Goal: Information Seeking & Learning: Learn about a topic

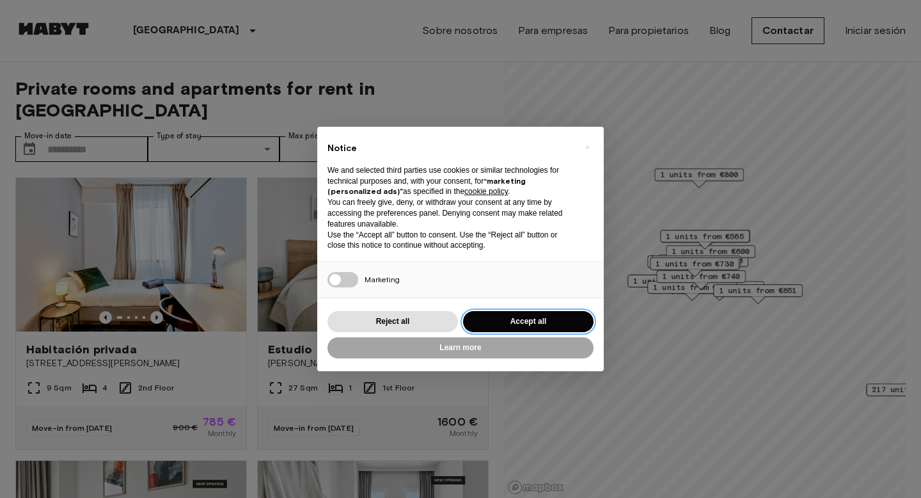
click at [562, 317] on button "Accept all" at bounding box center [528, 321] width 130 height 21
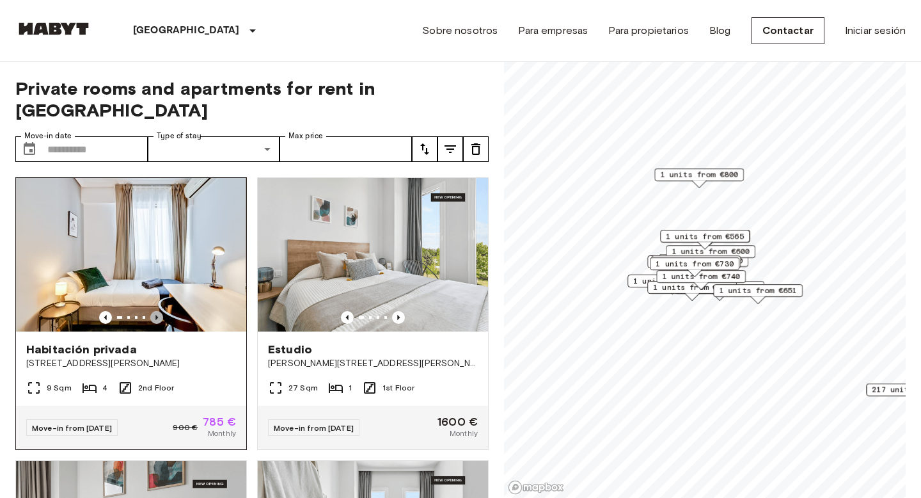
click at [159, 311] on icon "Previous image" at bounding box center [156, 317] width 13 height 13
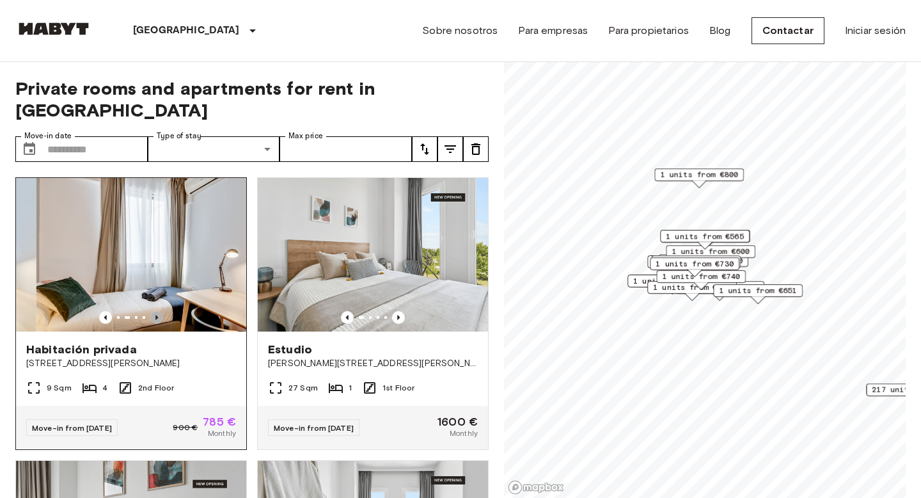
click at [159, 311] on icon "Previous image" at bounding box center [156, 317] width 13 height 13
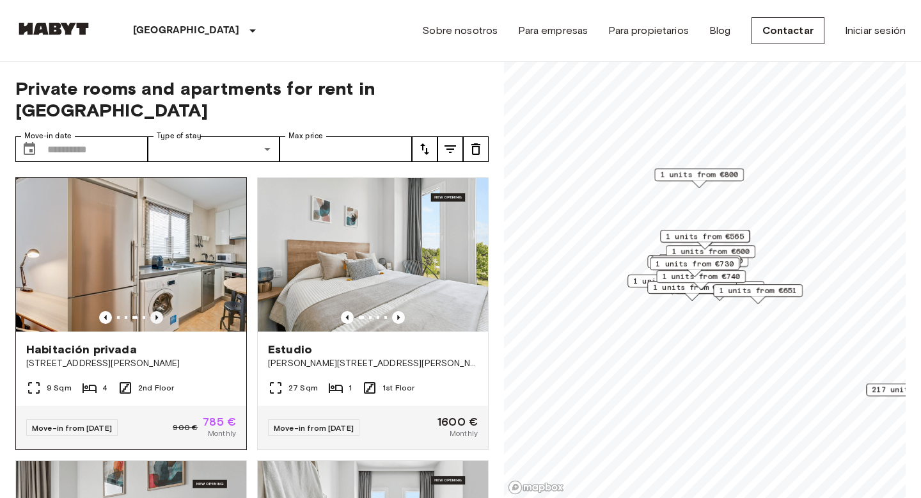
click at [159, 311] on icon "Previous image" at bounding box center [156, 317] width 13 height 13
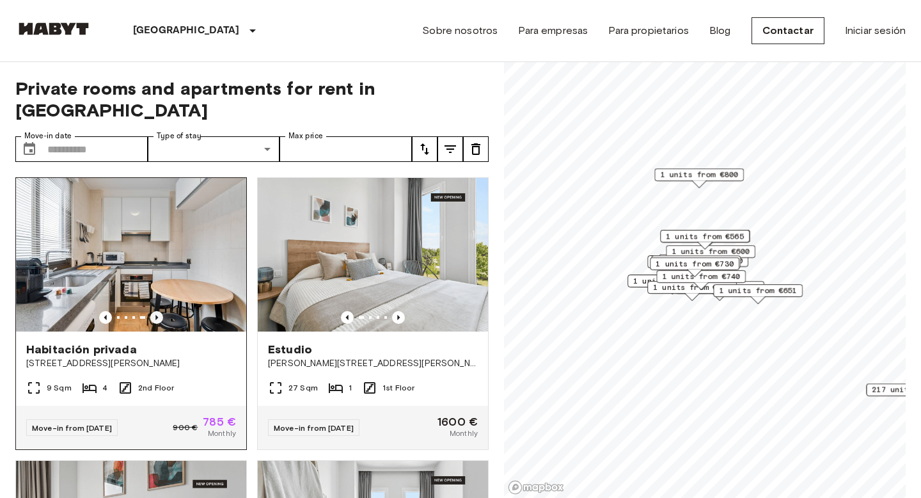
click at [159, 311] on icon "Previous image" at bounding box center [156, 317] width 13 height 13
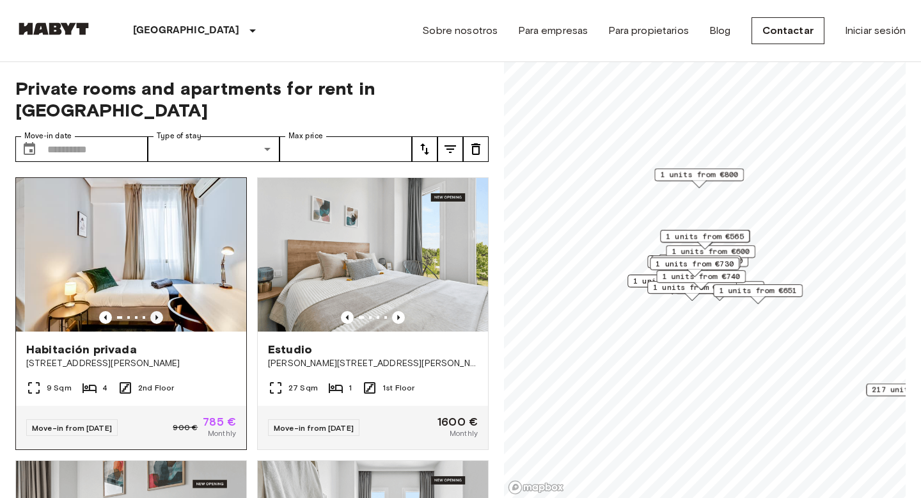
click at [159, 311] on icon "Previous image" at bounding box center [156, 317] width 13 height 13
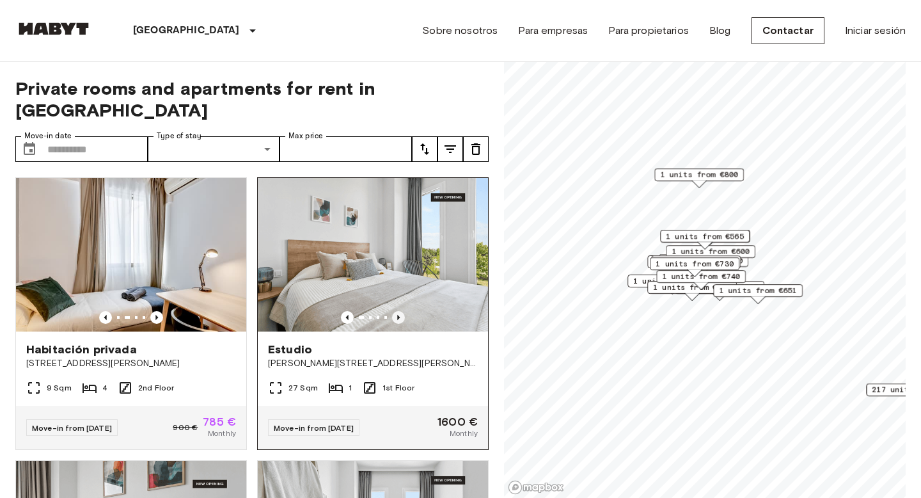
click at [402, 311] on icon "Previous image" at bounding box center [398, 317] width 13 height 13
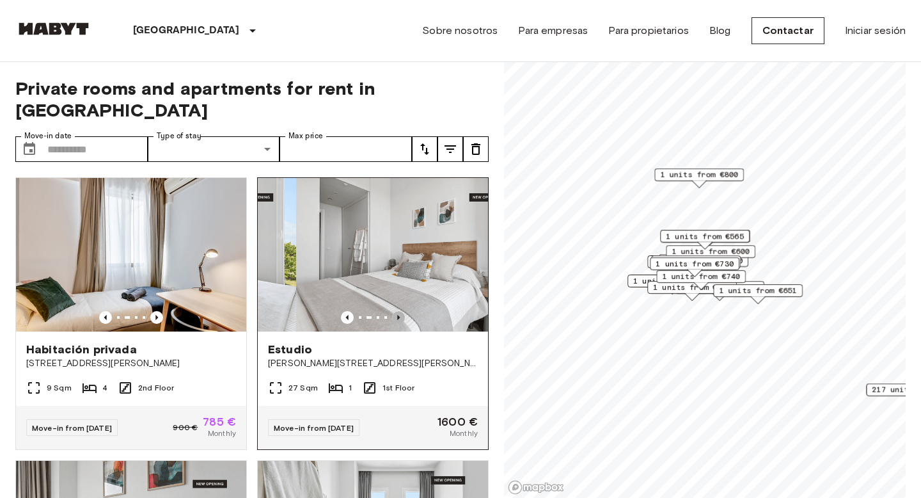
click at [401, 311] on icon "Previous image" at bounding box center [398, 317] width 13 height 13
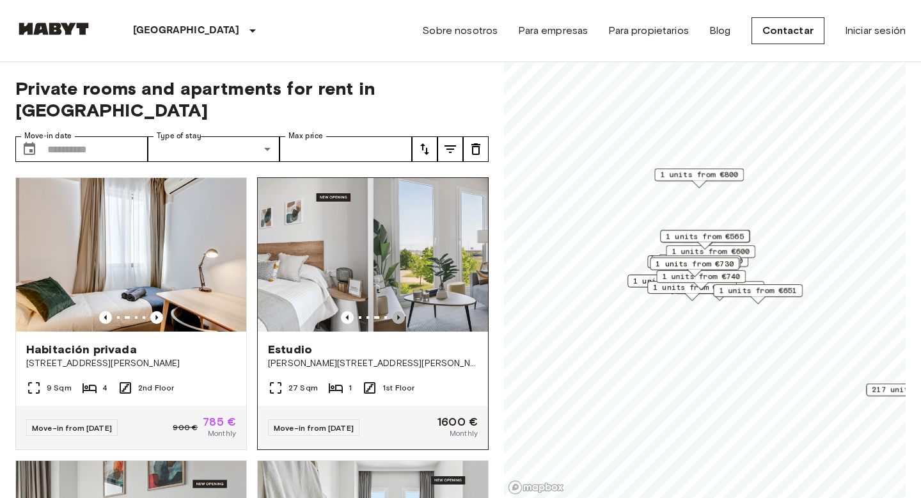
click at [401, 311] on icon "Previous image" at bounding box center [398, 317] width 13 height 13
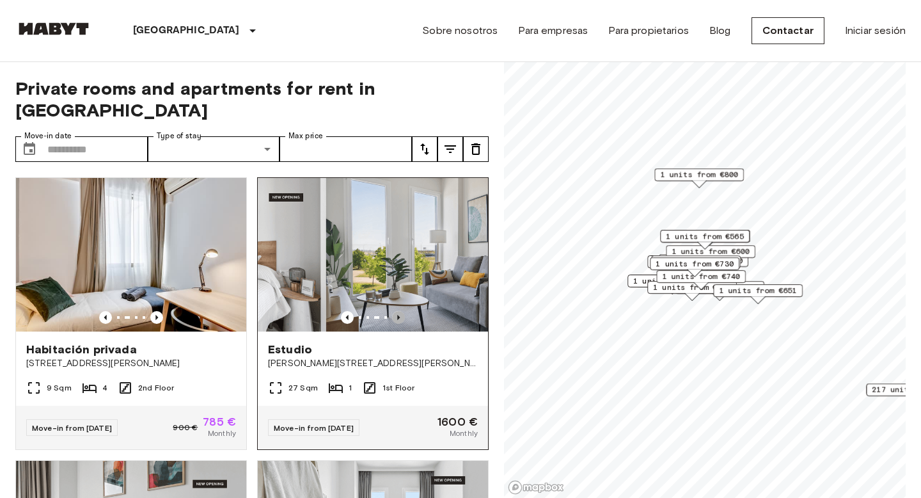
click at [401, 311] on icon "Previous image" at bounding box center [398, 317] width 13 height 13
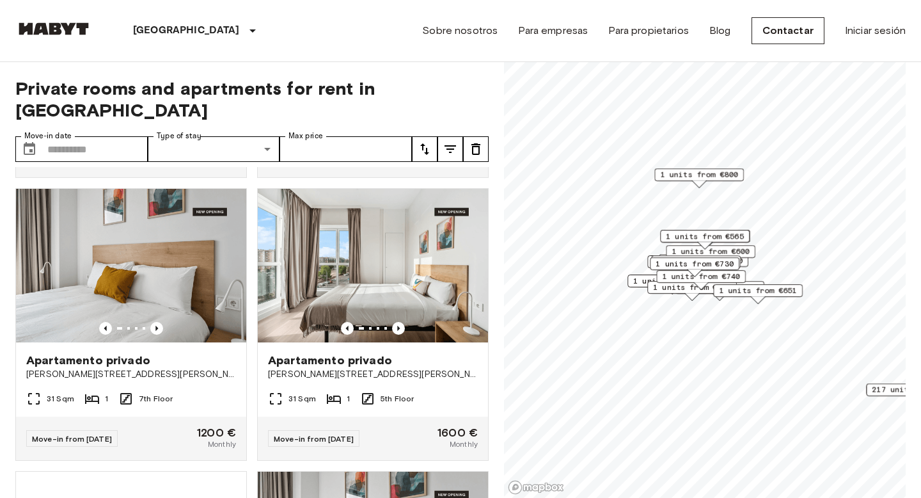
scroll to position [838, 0]
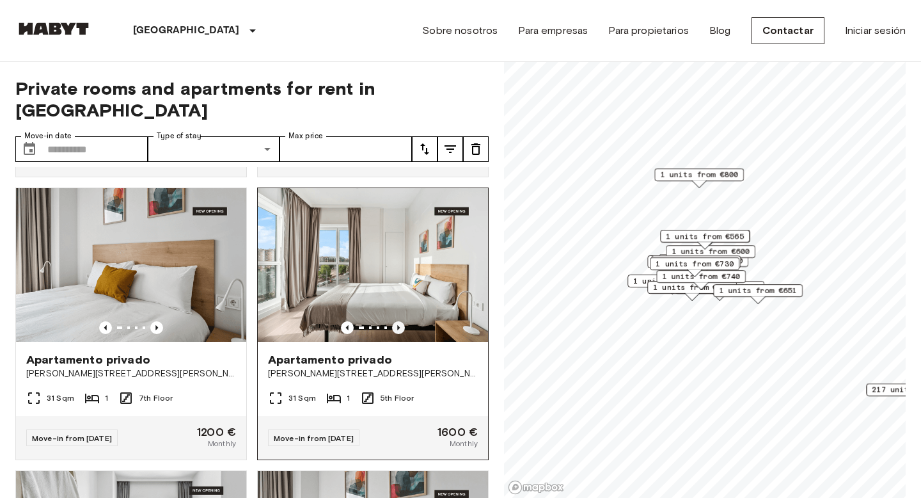
click at [397, 321] on icon "Previous image" at bounding box center [398, 327] width 13 height 13
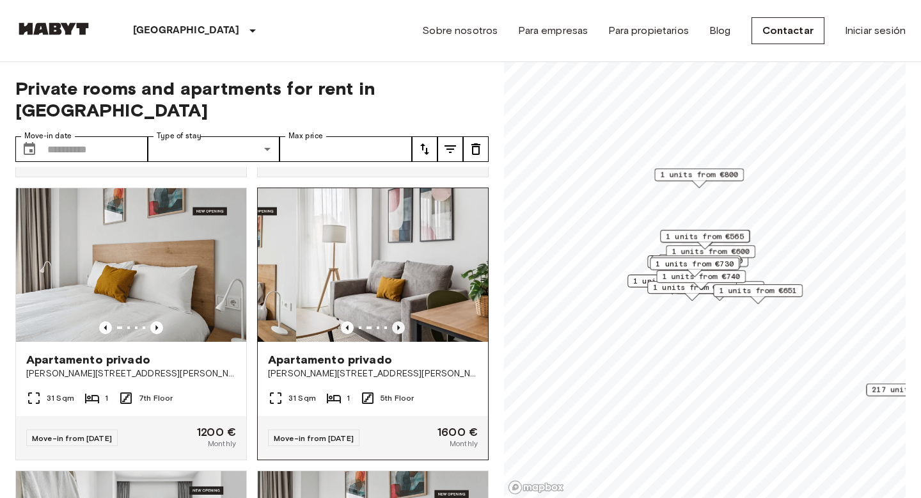
click at [397, 321] on icon "Previous image" at bounding box center [398, 327] width 13 height 13
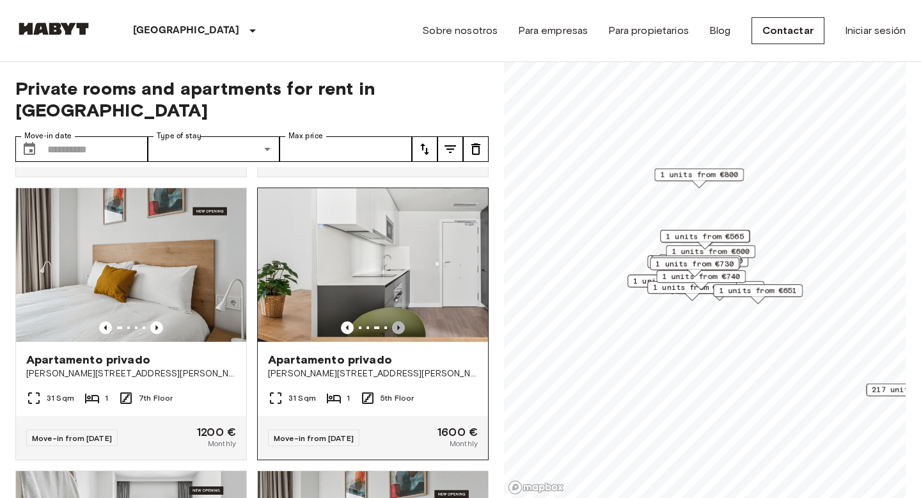
click at [397, 321] on icon "Previous image" at bounding box center [398, 327] width 13 height 13
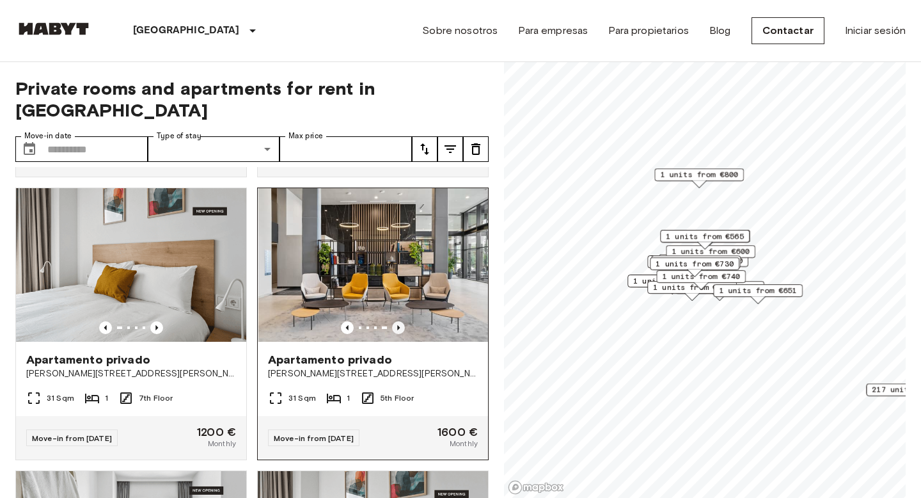
click at [397, 321] on icon "Previous image" at bounding box center [398, 327] width 13 height 13
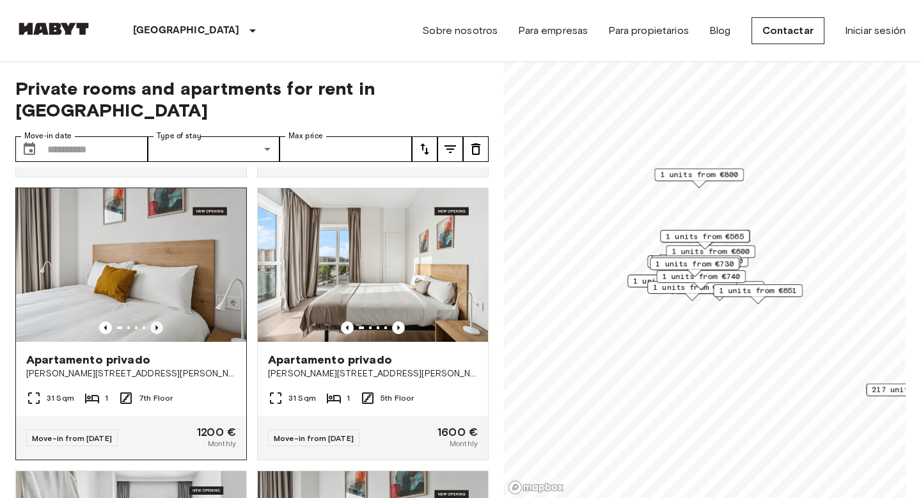
click at [153, 321] on icon "Previous image" at bounding box center [156, 327] width 13 height 13
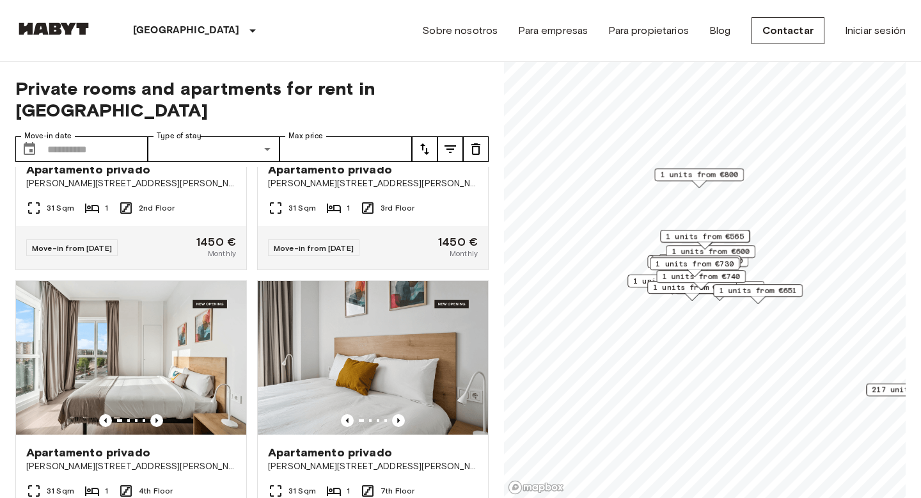
scroll to position [1520, 0]
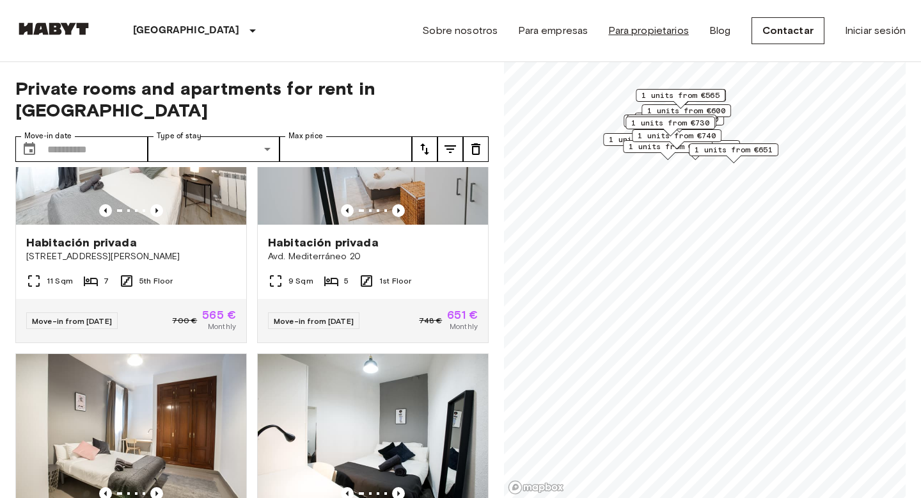
drag, startPoint x: 660, startPoint y: 372, endPoint x: 660, endPoint y: 38, distance: 333.9
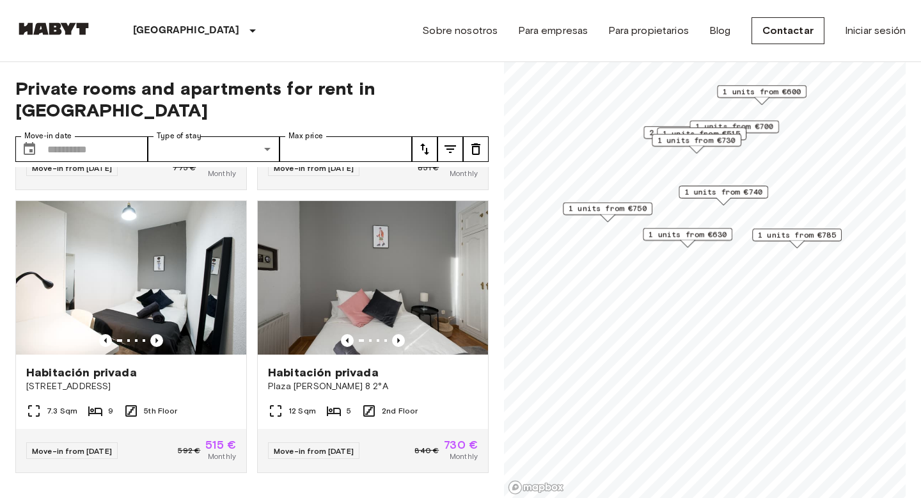
scroll to position [1086, 0]
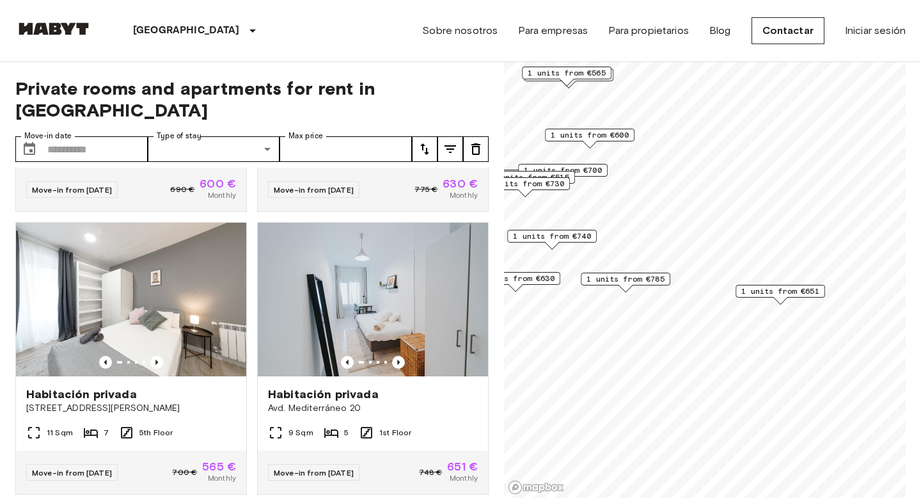
click at [782, 288] on span "1 units from €651" at bounding box center [780, 291] width 78 height 12
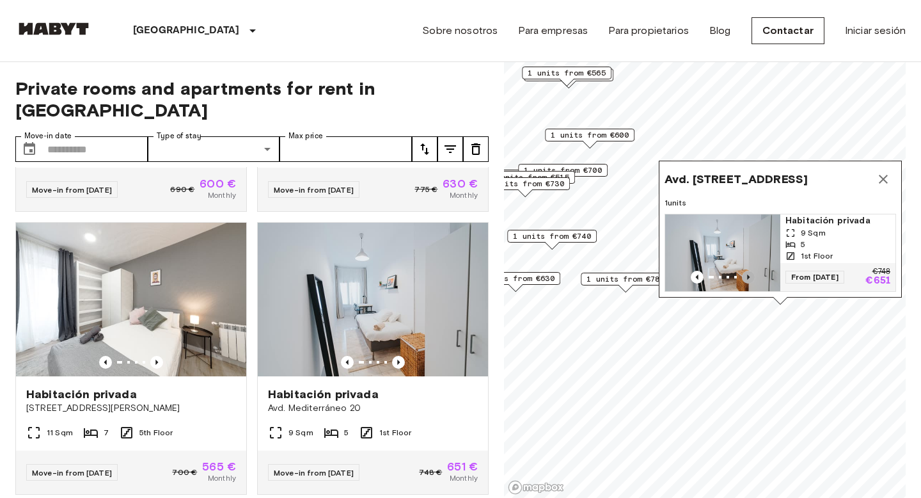
click at [750, 276] on icon "Previous image" at bounding box center [748, 277] width 13 height 13
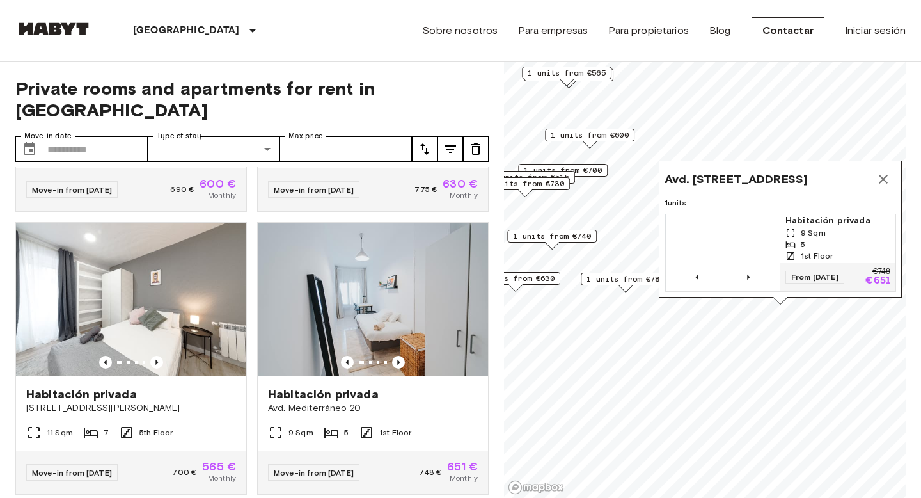
click at [883, 177] on icon "Map marker" at bounding box center [883, 179] width 9 height 9
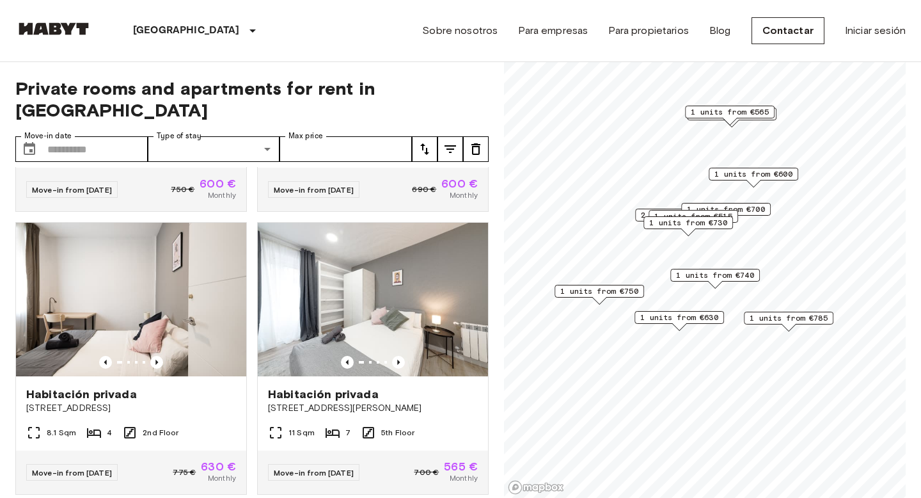
scroll to position [1369, 0]
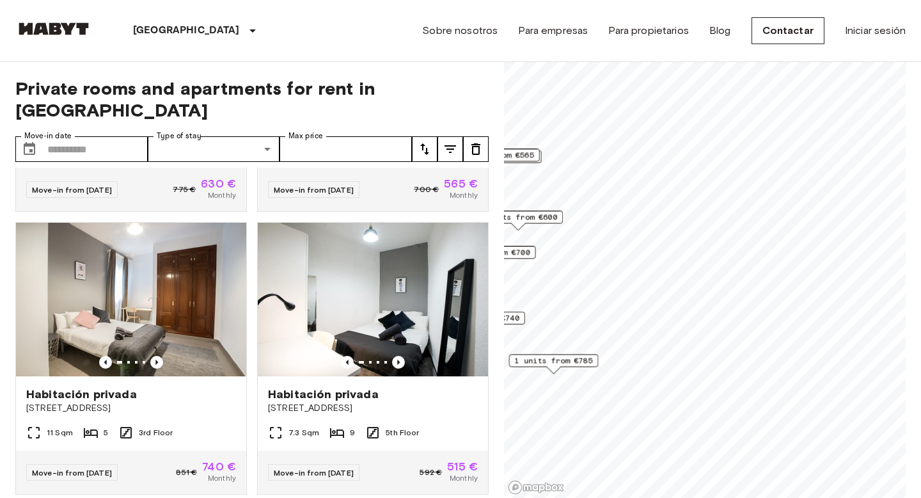
scroll to position [238, 0]
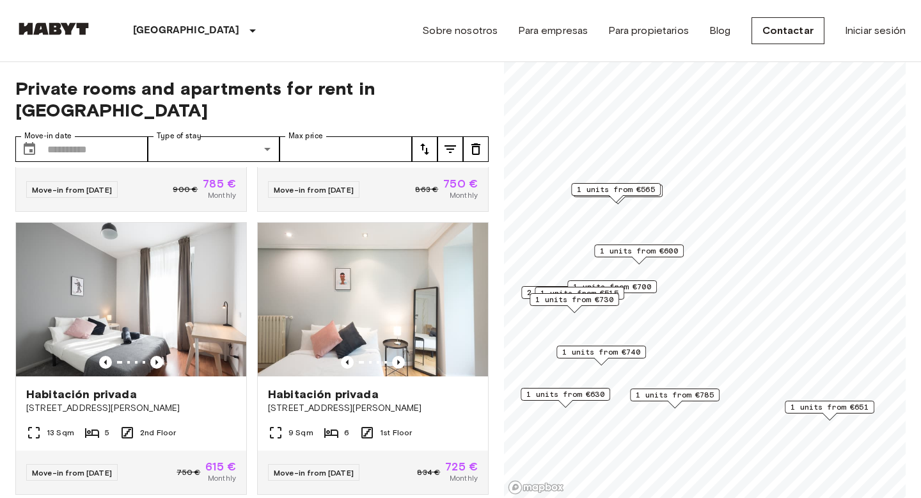
click at [613, 299] on span "1 units from €730" at bounding box center [574, 300] width 78 height 12
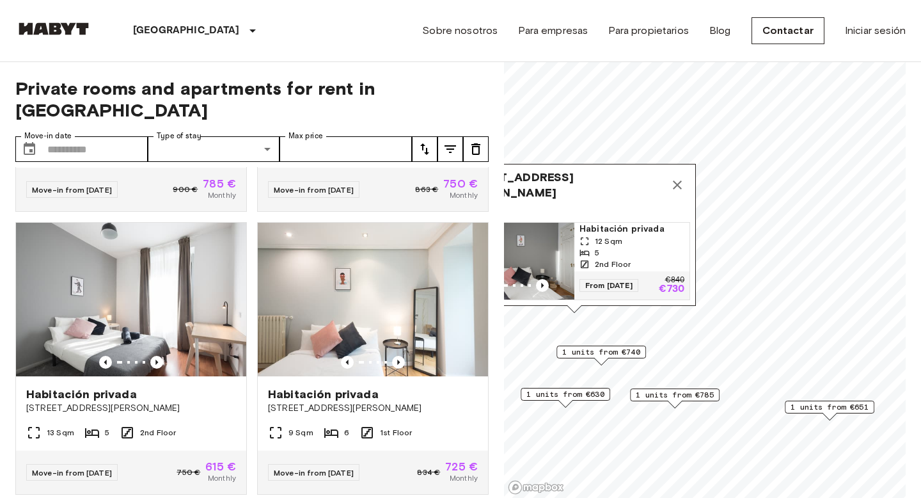
click at [679, 182] on icon "Map marker" at bounding box center [677, 184] width 9 height 9
